Goal: Information Seeking & Learning: Learn about a topic

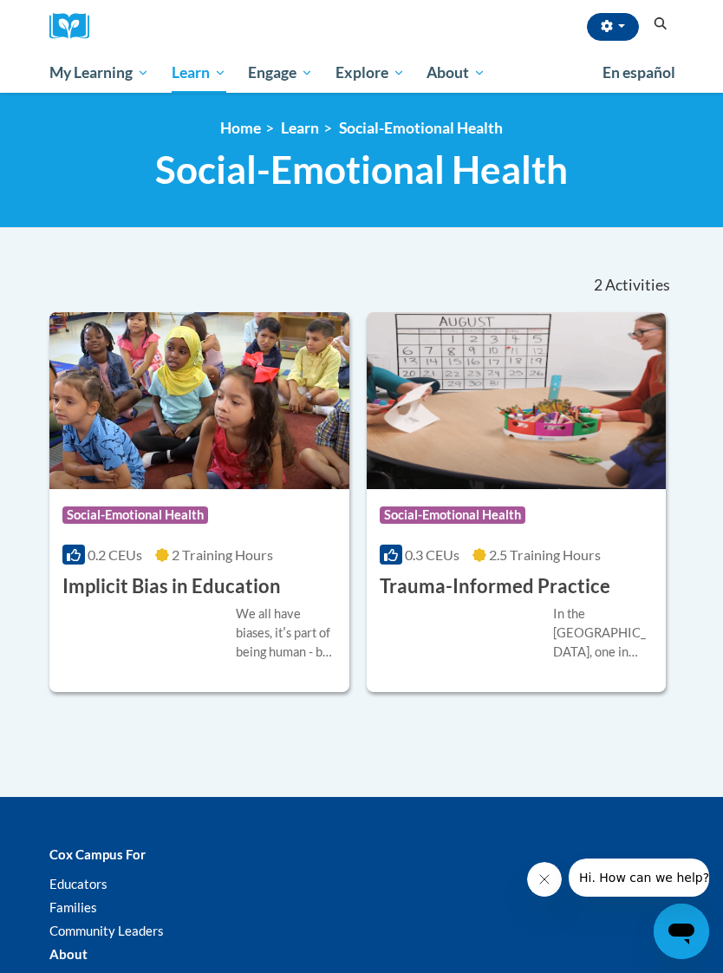
click at [241, 580] on h3 "Implicit Bias in Education" at bounding box center [171, 586] width 219 height 27
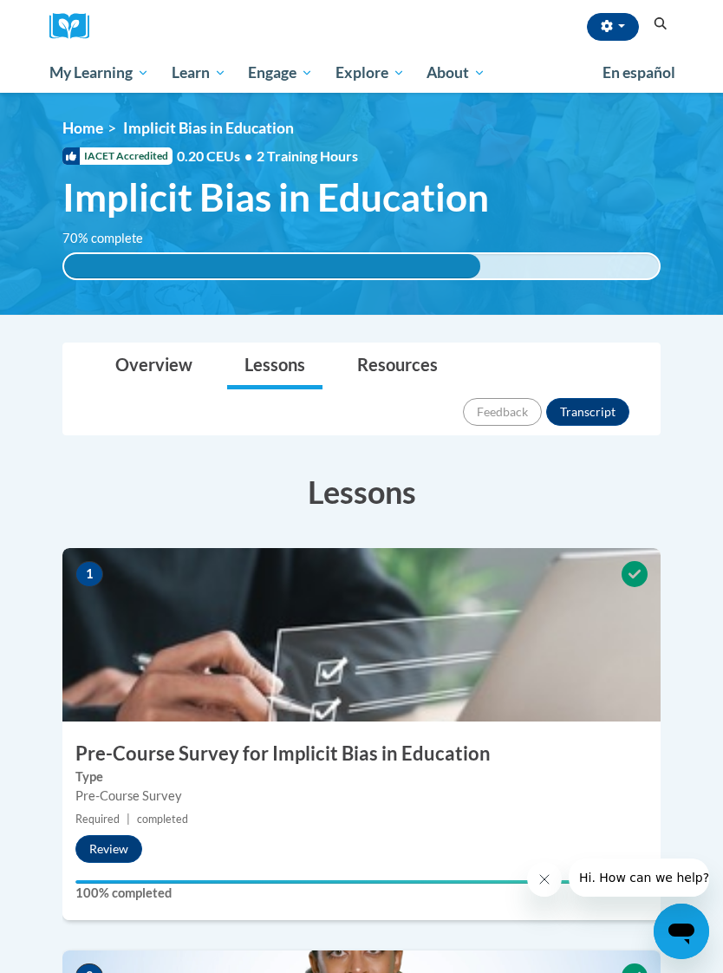
click at [0, 0] on span "My Course Progress" at bounding box center [0, 0] width 0 height 0
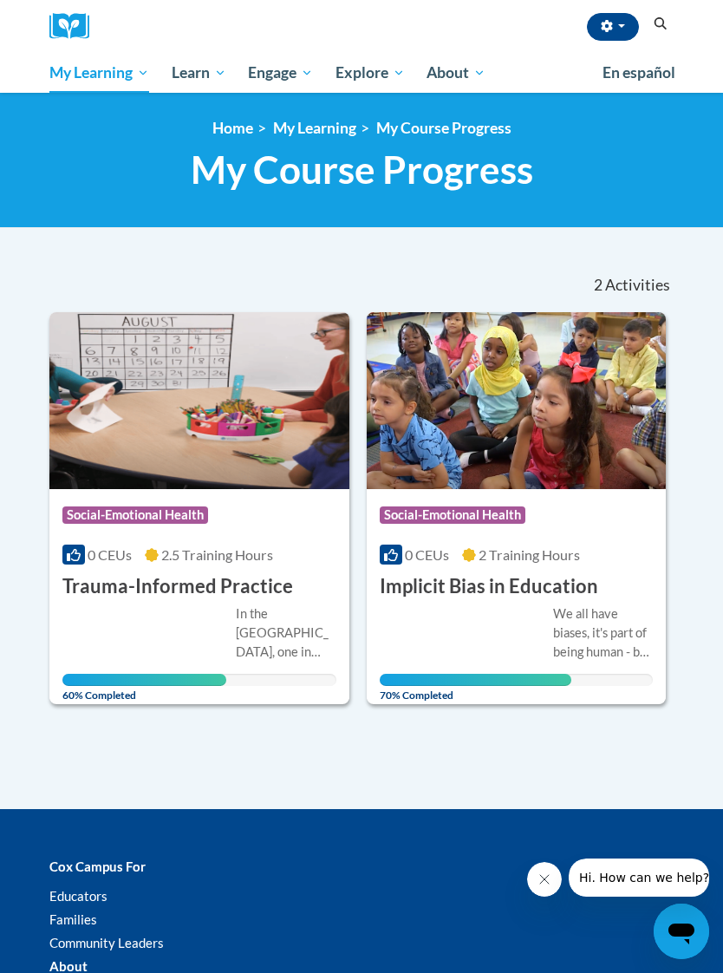
click at [0, 0] on link "Certificates" at bounding box center [0, 0] width 0 height 0
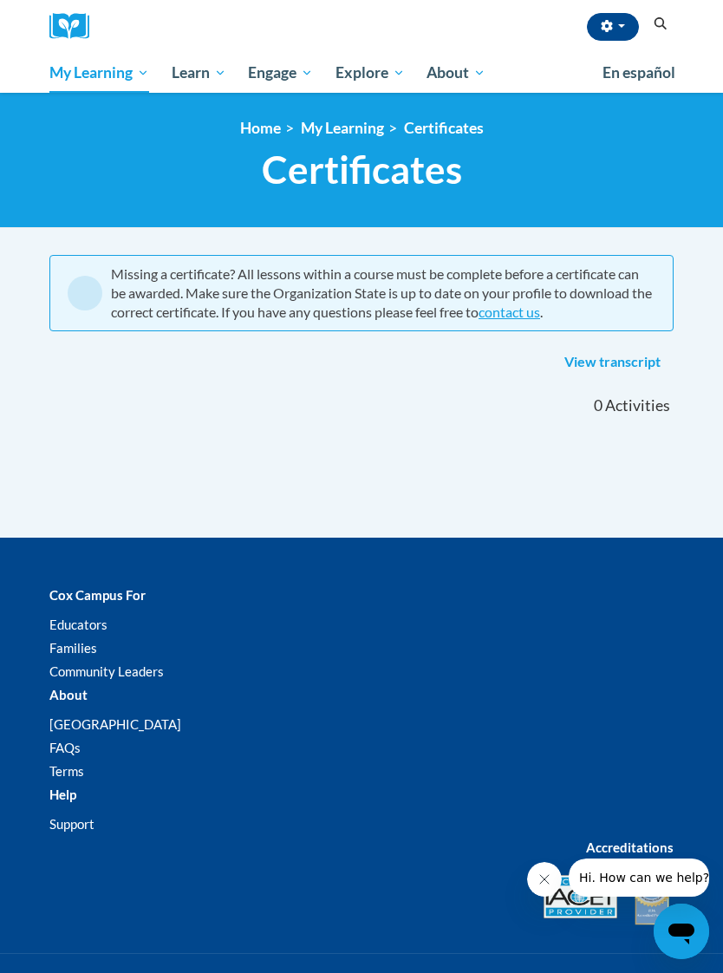
click at [623, 357] on link "View transcript" at bounding box center [613, 363] width 122 height 28
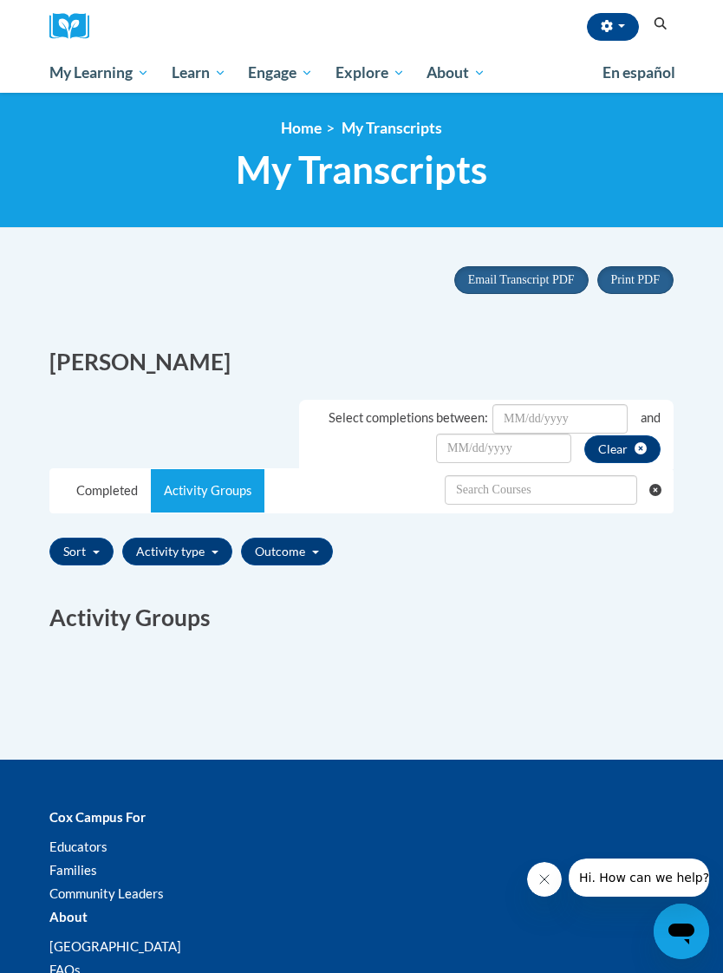
click at [103, 482] on link "Completed" at bounding box center [107, 490] width 88 height 43
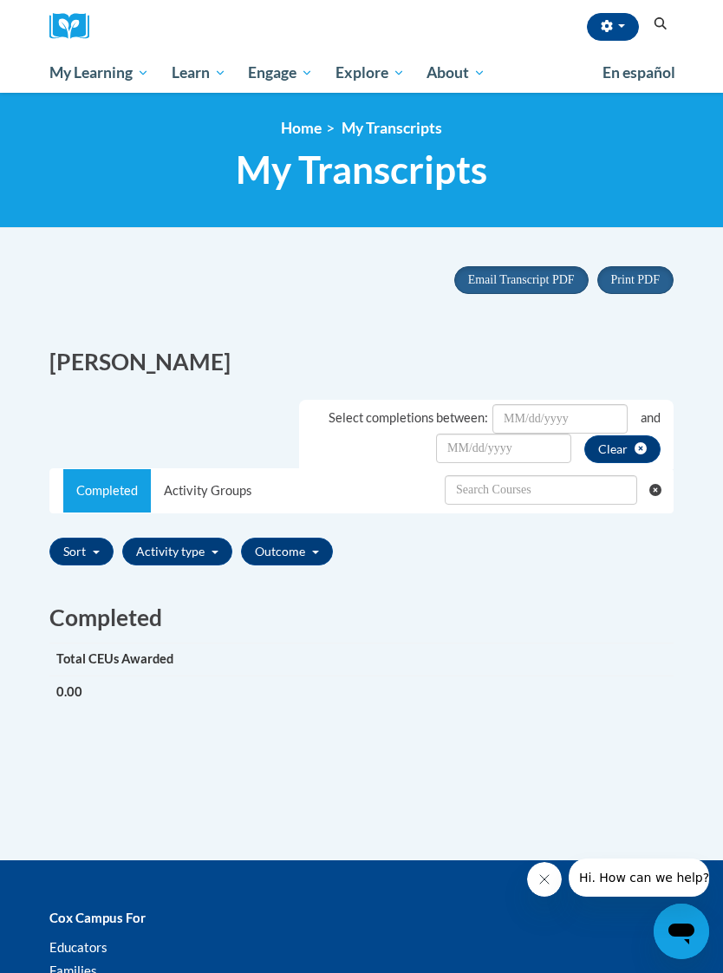
click at [510, 359] on h2 "[PERSON_NAME]" at bounding box center [361, 362] width 624 height 32
click at [618, 27] on span "button" at bounding box center [621, 25] width 7 height 3
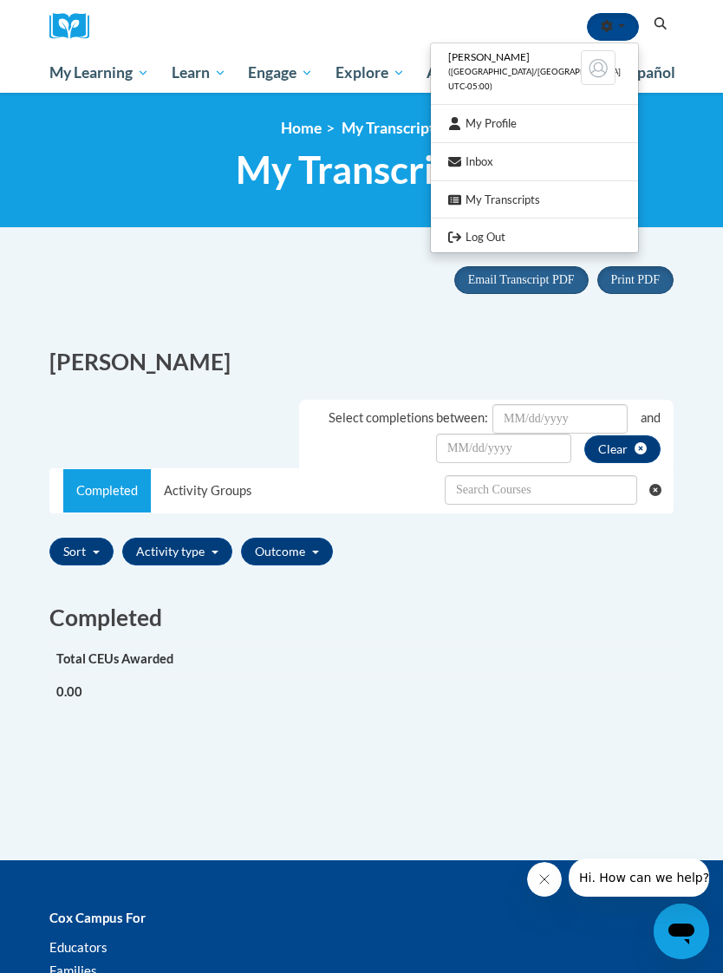
click at [683, 165] on div at bounding box center [361, 486] width 723 height 973
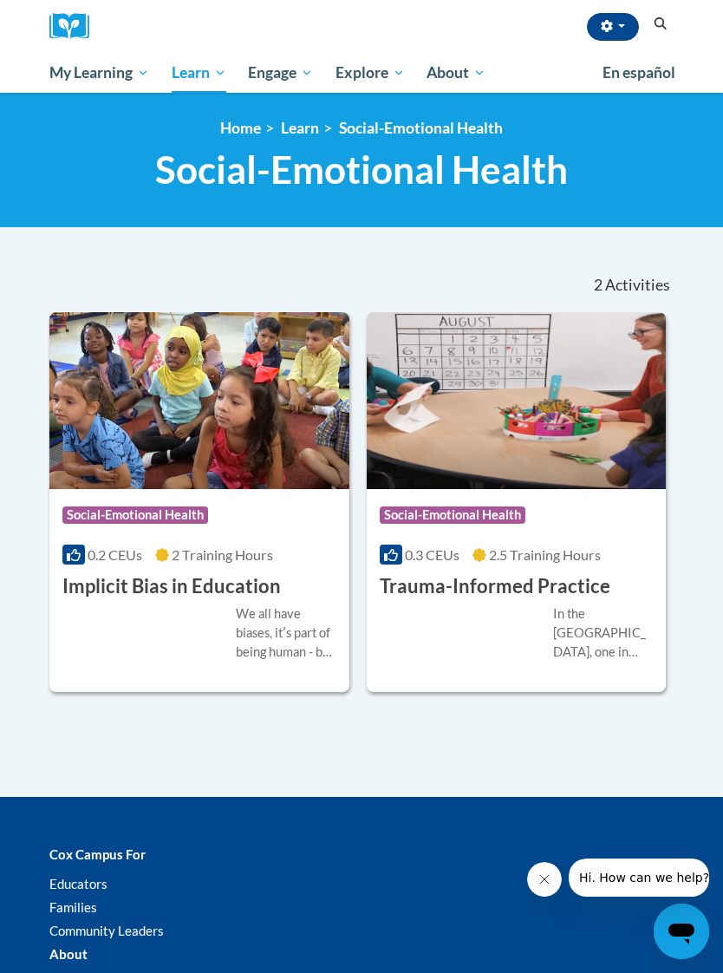
click at [557, 516] on div "Course Category: Social-Emotional Health" at bounding box center [517, 517] width 274 height 39
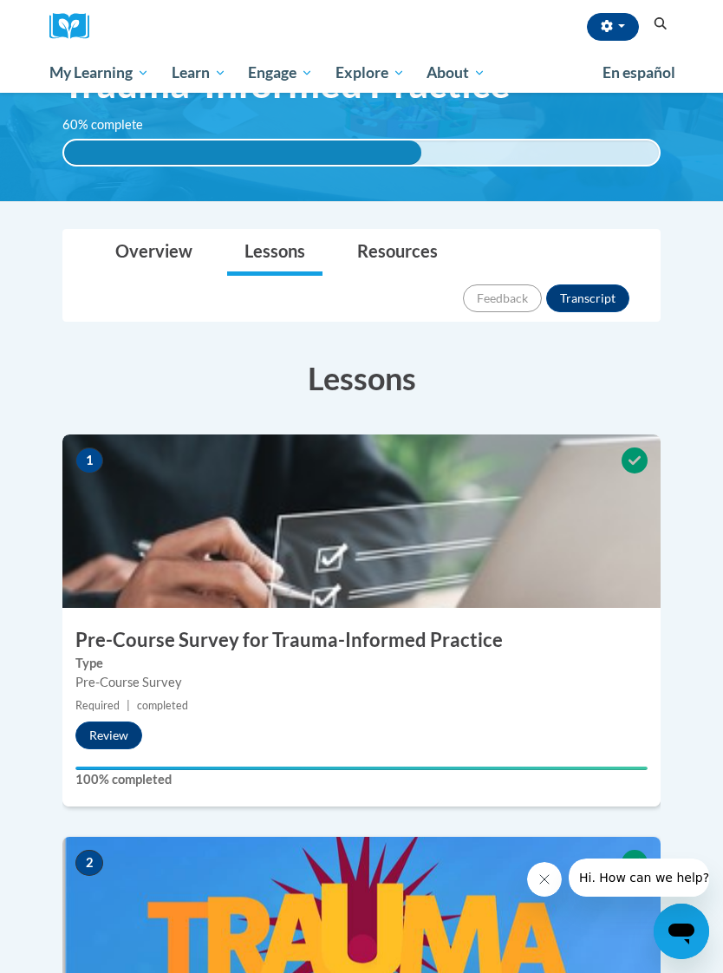
scroll to position [115, 0]
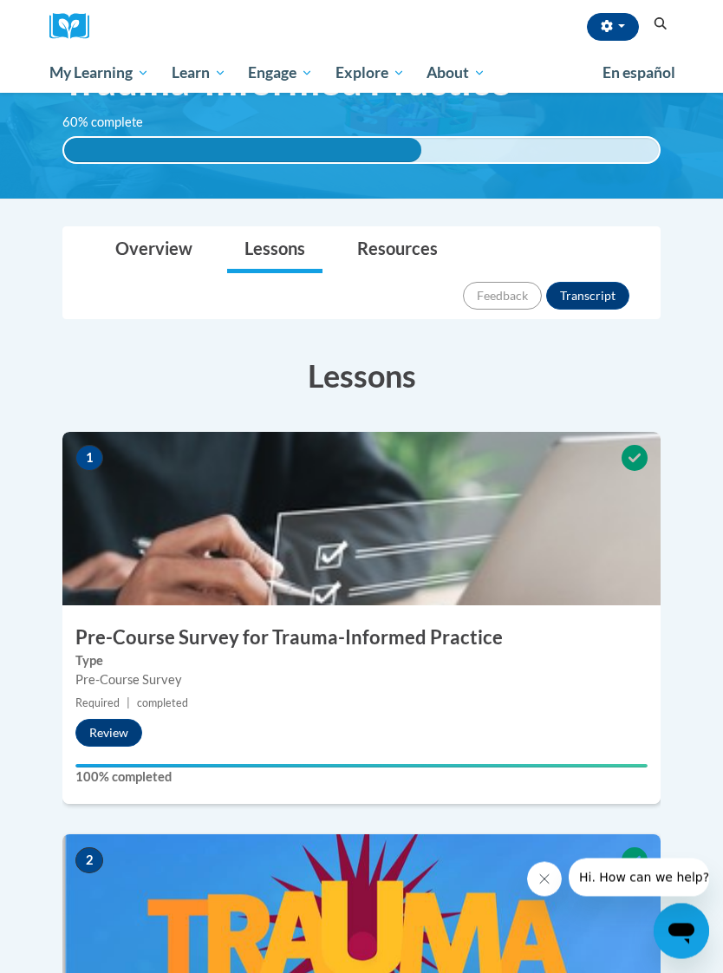
click at [154, 240] on link "Overview" at bounding box center [154, 251] width 112 height 46
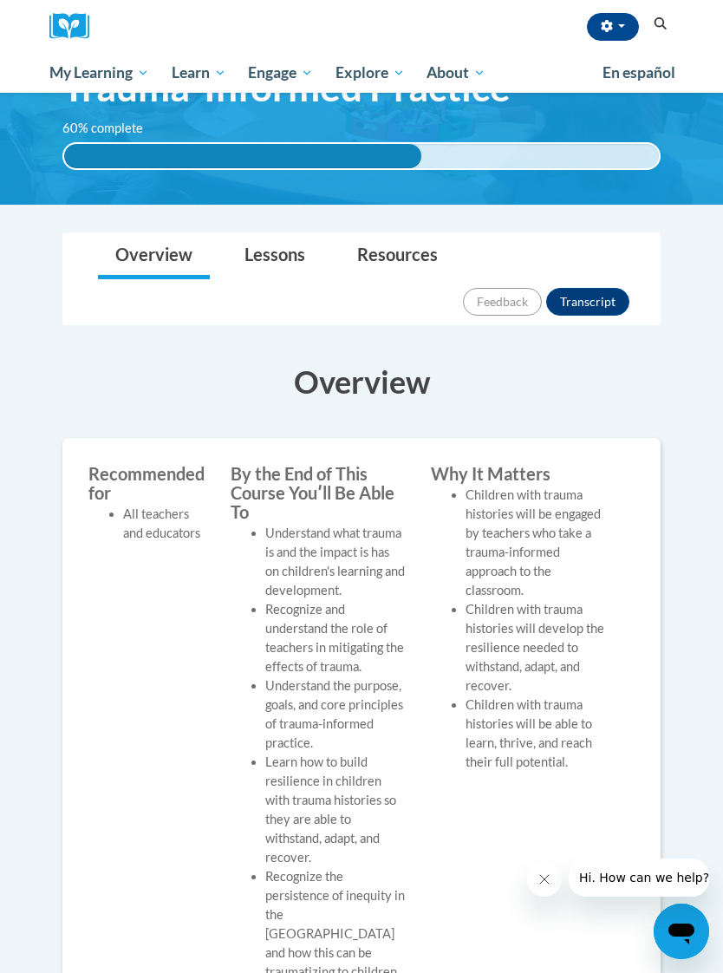
scroll to position [0, 0]
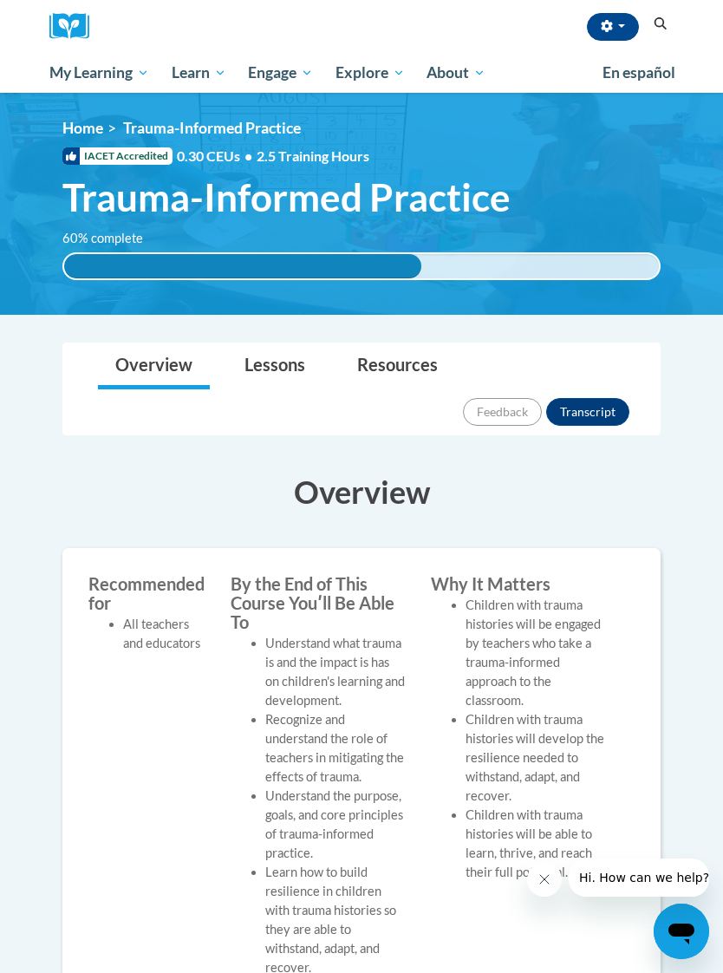
click at [280, 369] on link "Lessons" at bounding box center [274, 366] width 95 height 46
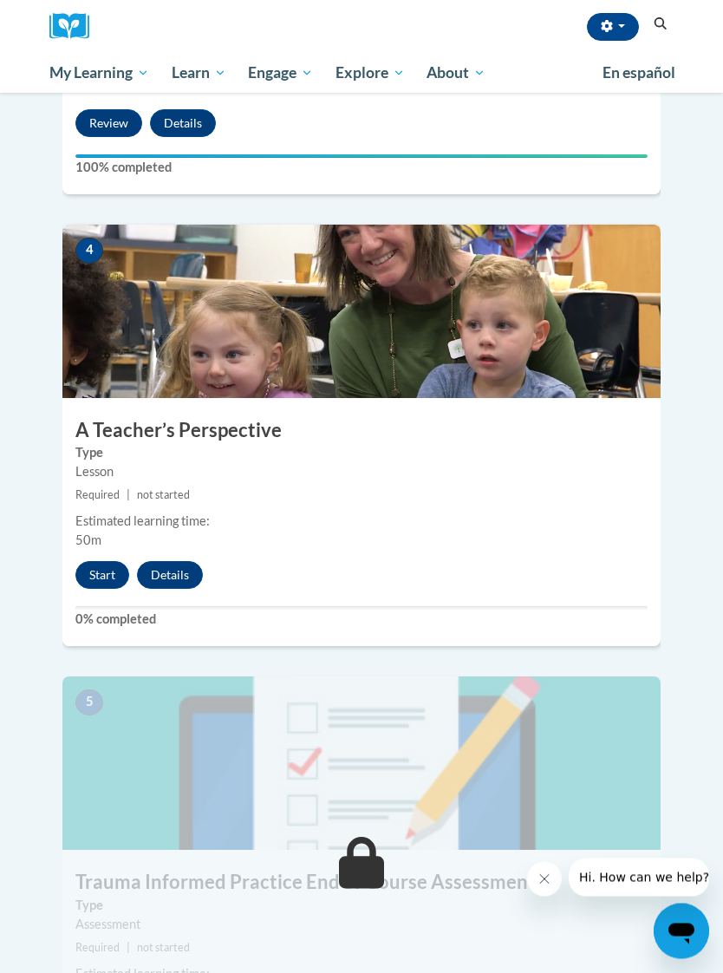
scroll to position [1631, 0]
click at [115, 561] on button "Start" at bounding box center [102, 575] width 54 height 28
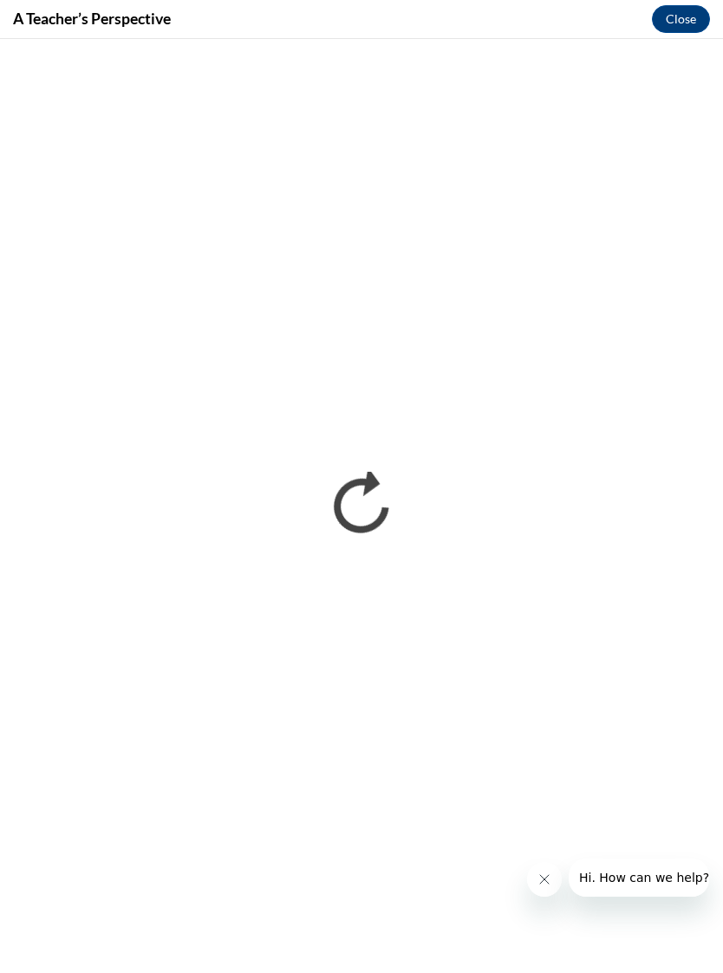
scroll to position [822, 0]
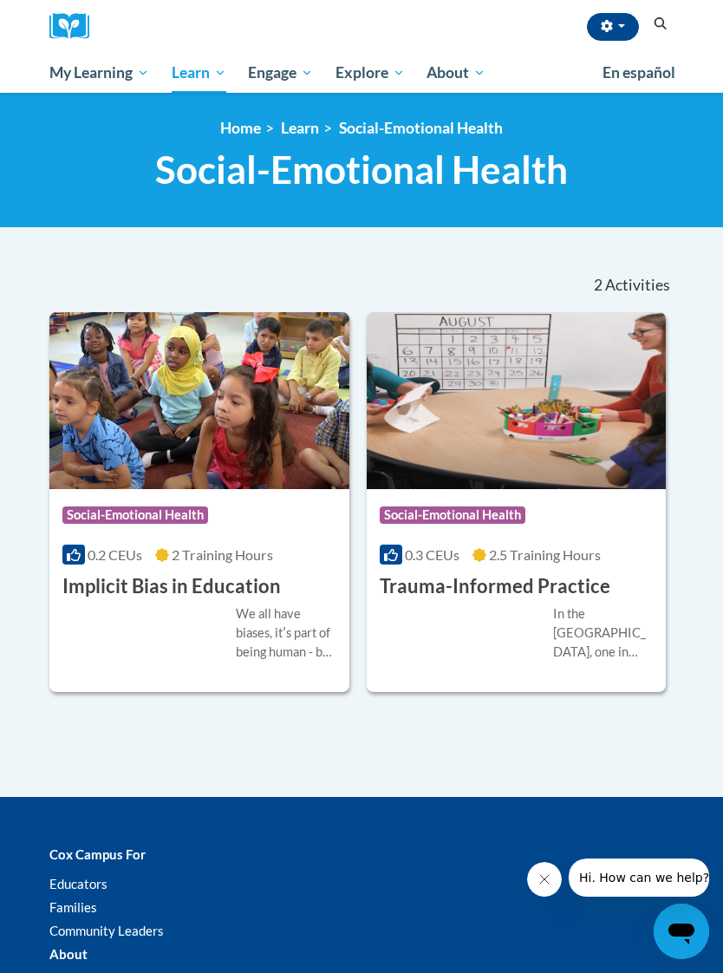
click at [0, 0] on span "My Course Progress" at bounding box center [0, 0] width 0 height 0
